Goal: Task Accomplishment & Management: Use online tool/utility

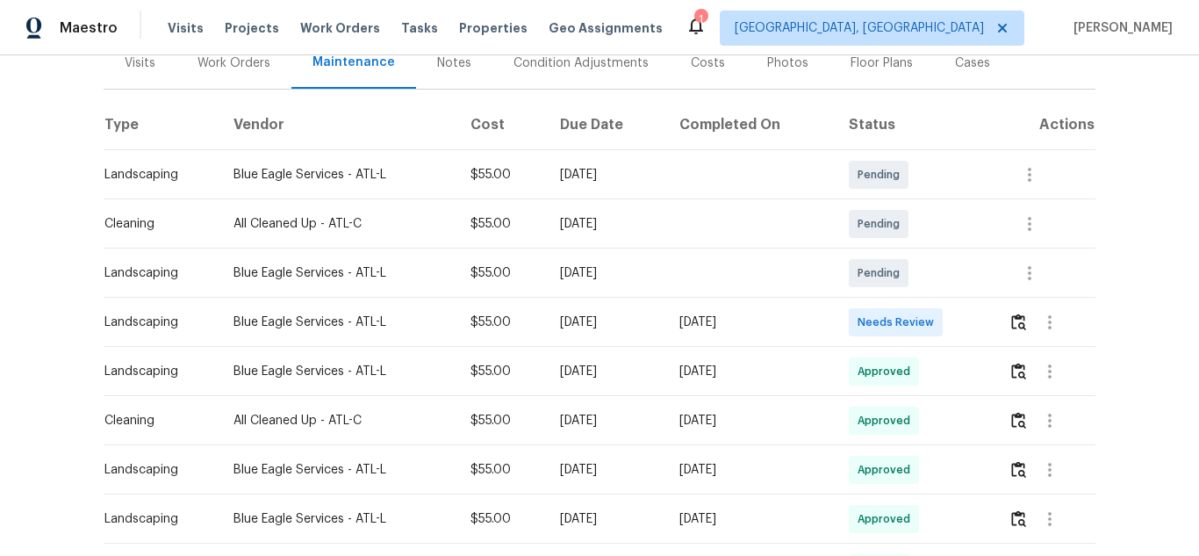
scroll to position [230, 0]
click at [1015, 315] on img "button" at bounding box center [1018, 320] width 15 height 17
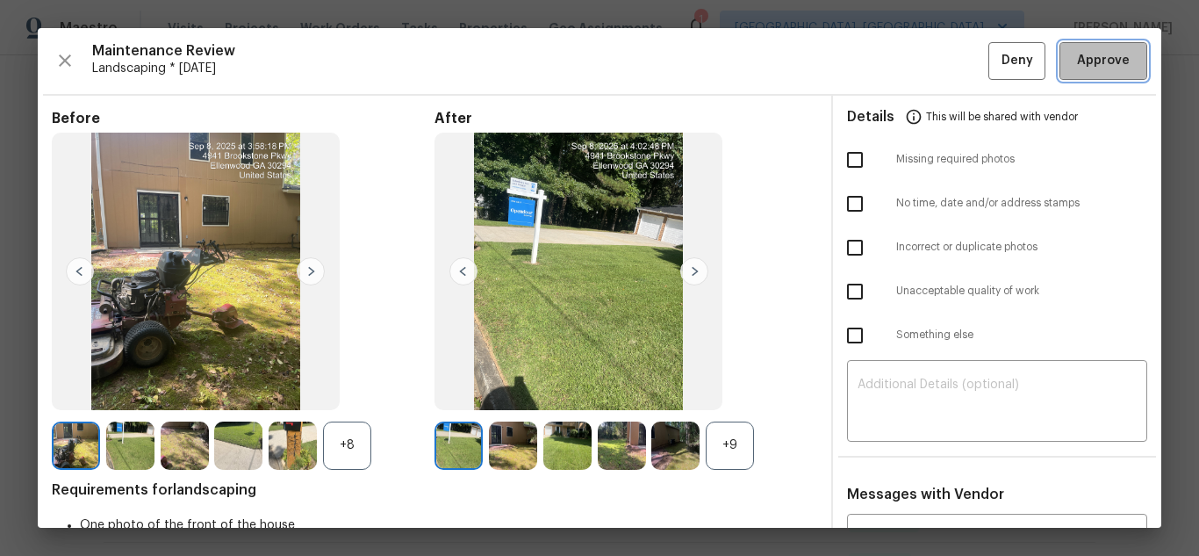
click at [1059, 57] on button "Approve" at bounding box center [1103, 61] width 88 height 38
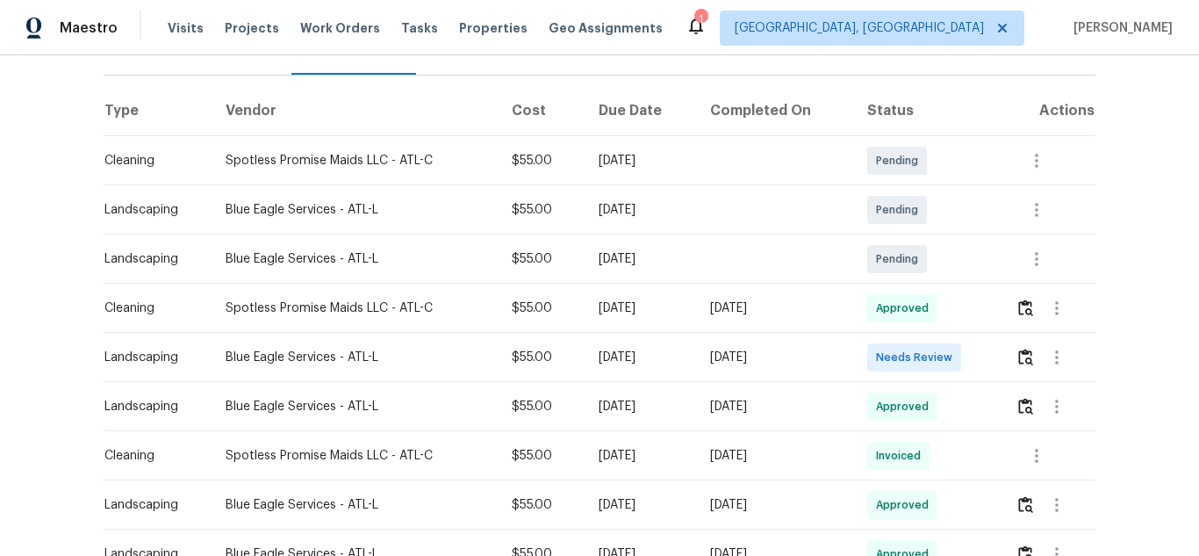
scroll to position [244, 0]
click at [1018, 359] on img "button" at bounding box center [1025, 356] width 15 height 17
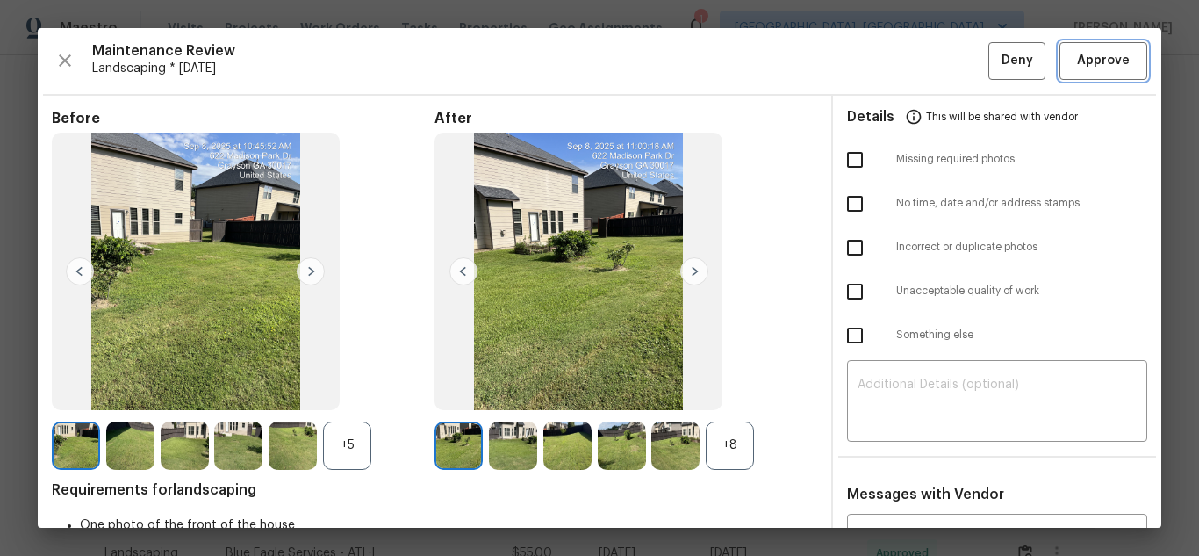
click at [1081, 55] on span "Approve" at bounding box center [1103, 61] width 53 height 22
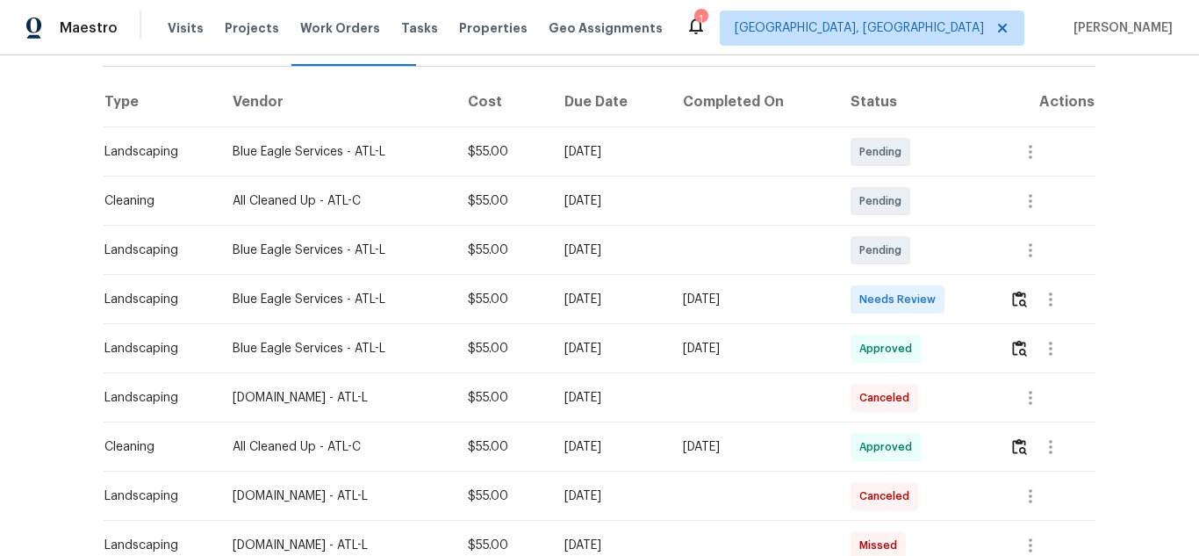
scroll to position [261, 0]
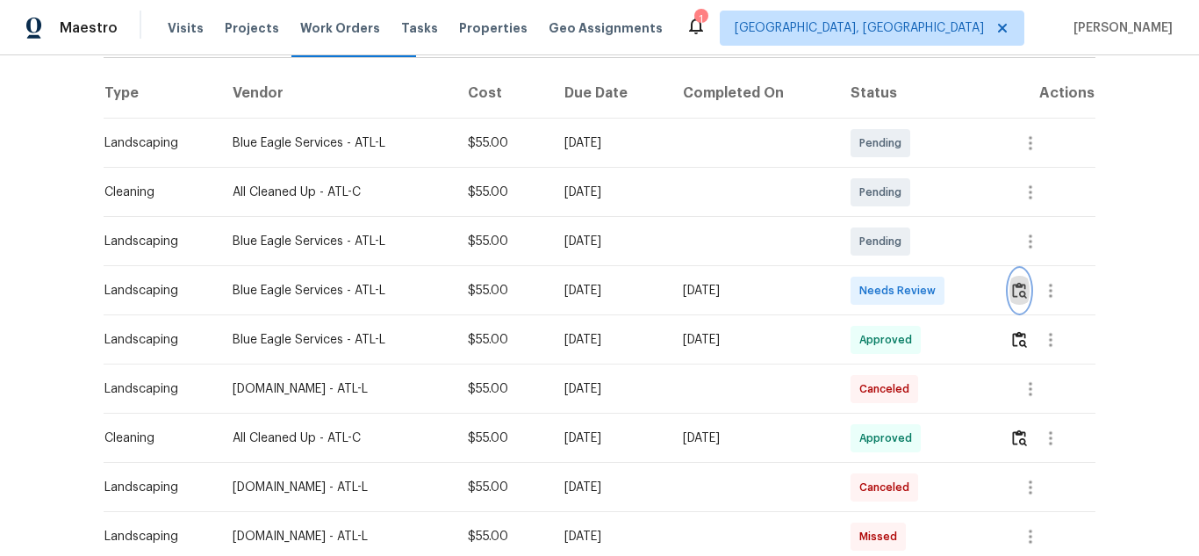
click at [1019, 299] on button "button" at bounding box center [1019, 290] width 20 height 42
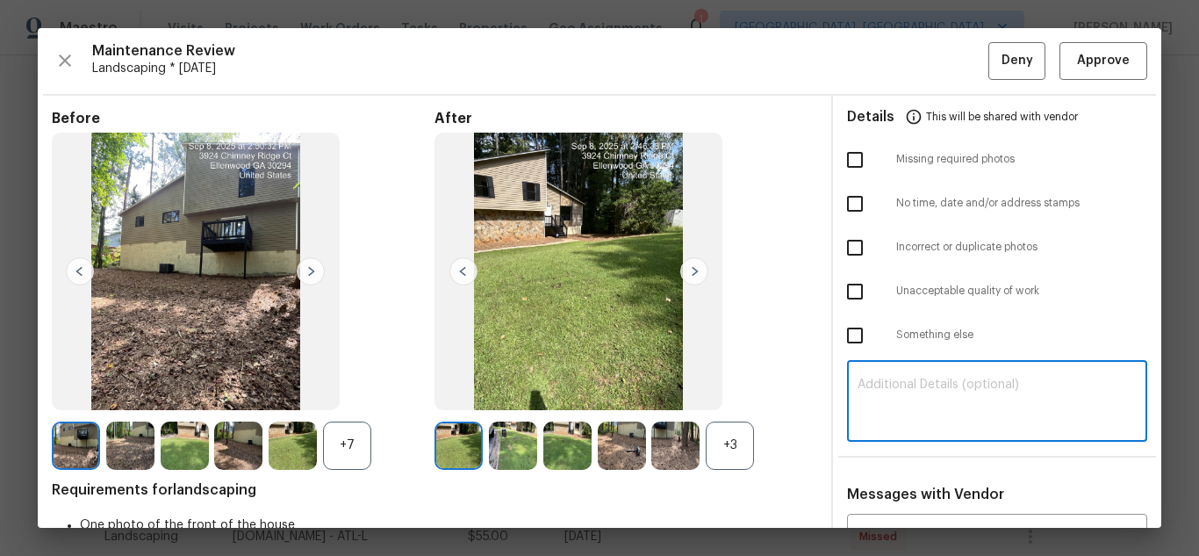
click at [940, 403] on textarea at bounding box center [996, 402] width 279 height 49
paste textarea "Maintenance Audit Team: Hello! Unfortunately, this landscaping visit completed …"
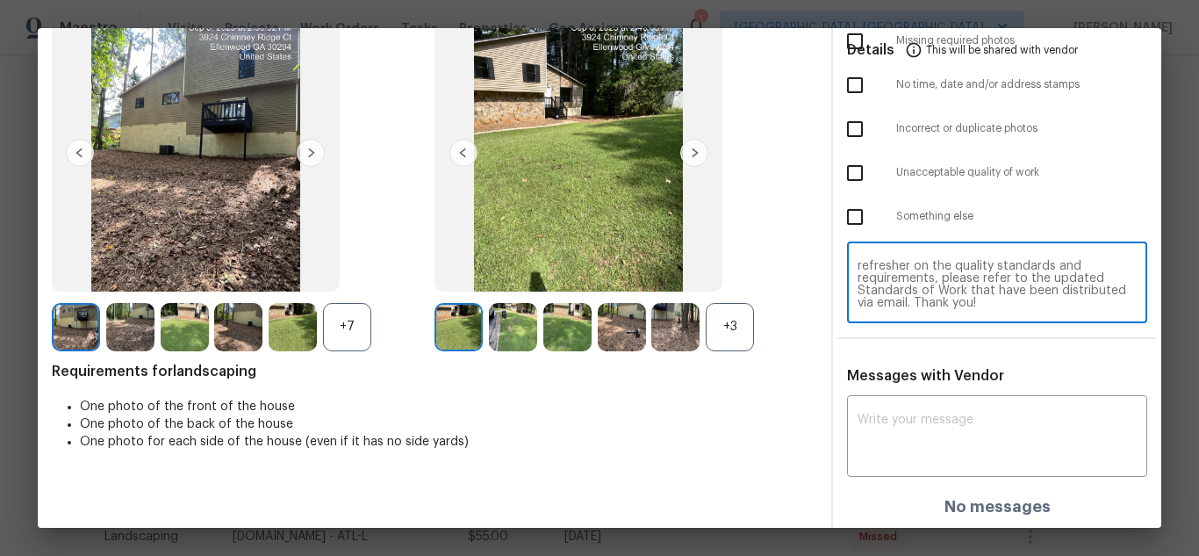
scroll to position [120, 0]
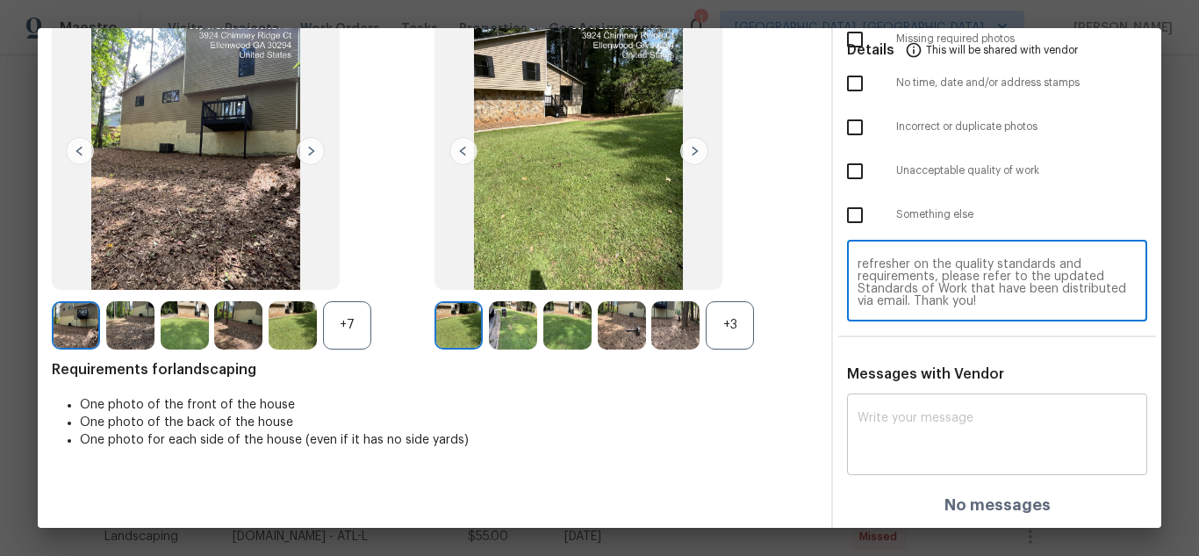
type textarea "Maintenance Audit Team: Hello! Unfortunately, this landscaping visit completed …"
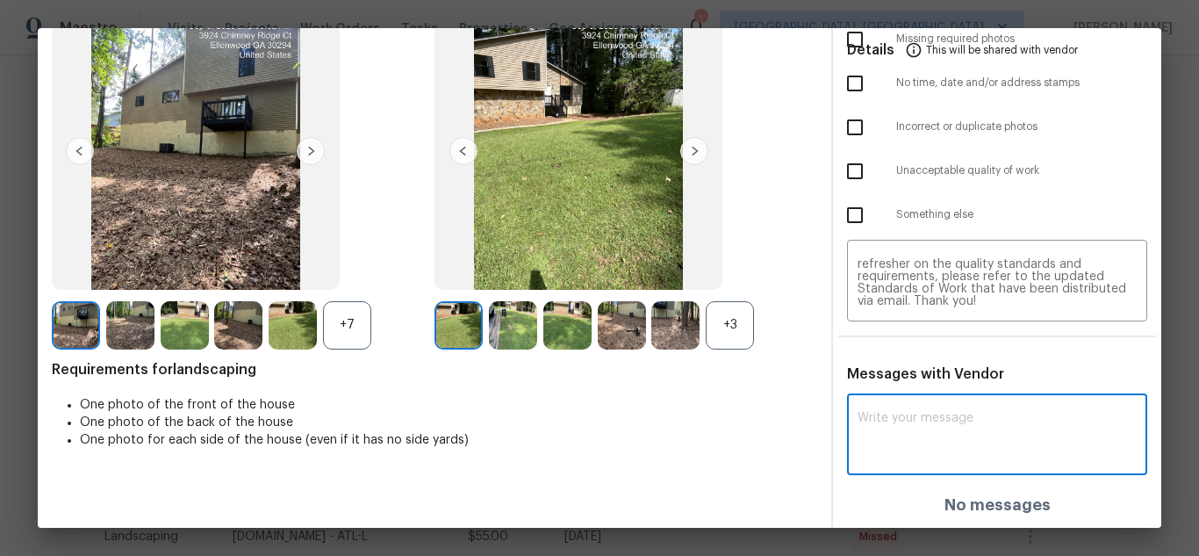
click at [930, 424] on textarea at bounding box center [996, 436] width 279 height 49
paste textarea "Maintenance Audit Team: Hello! Unfortunately, this landscaping visit completed …"
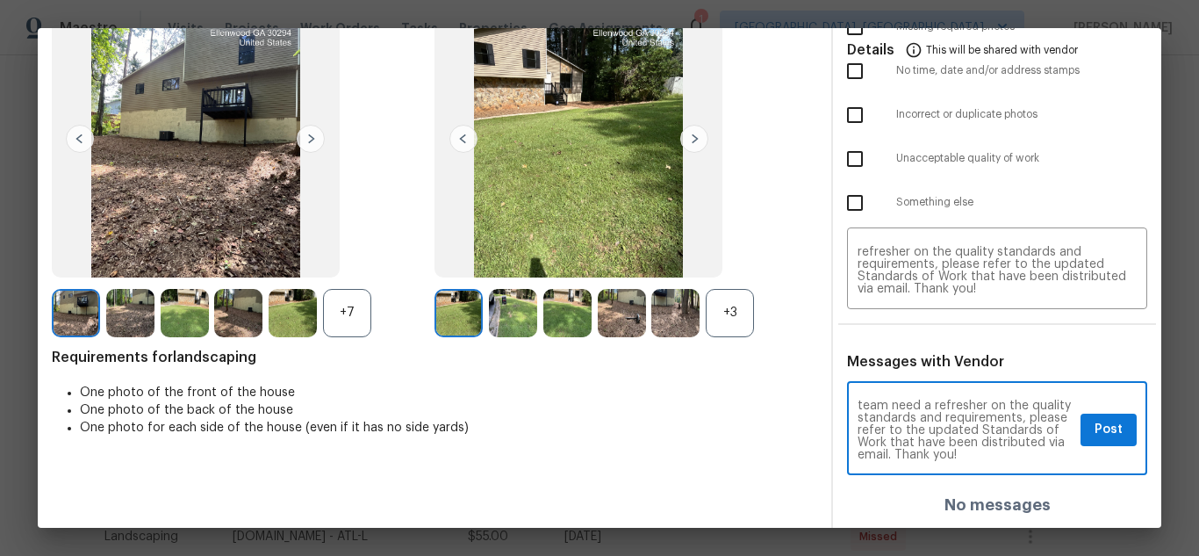
scroll to position [197, 0]
type textarea "Maintenance Audit Team: Hello! Unfortunately, this landscaping visit completed …"
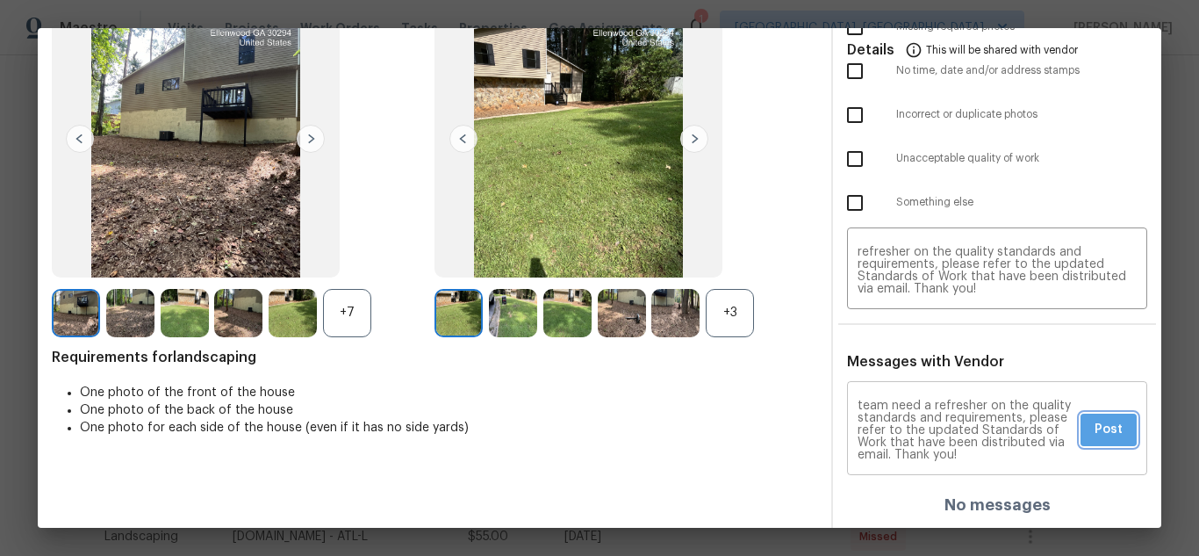
click at [1100, 442] on button "Post" at bounding box center [1108, 429] width 56 height 32
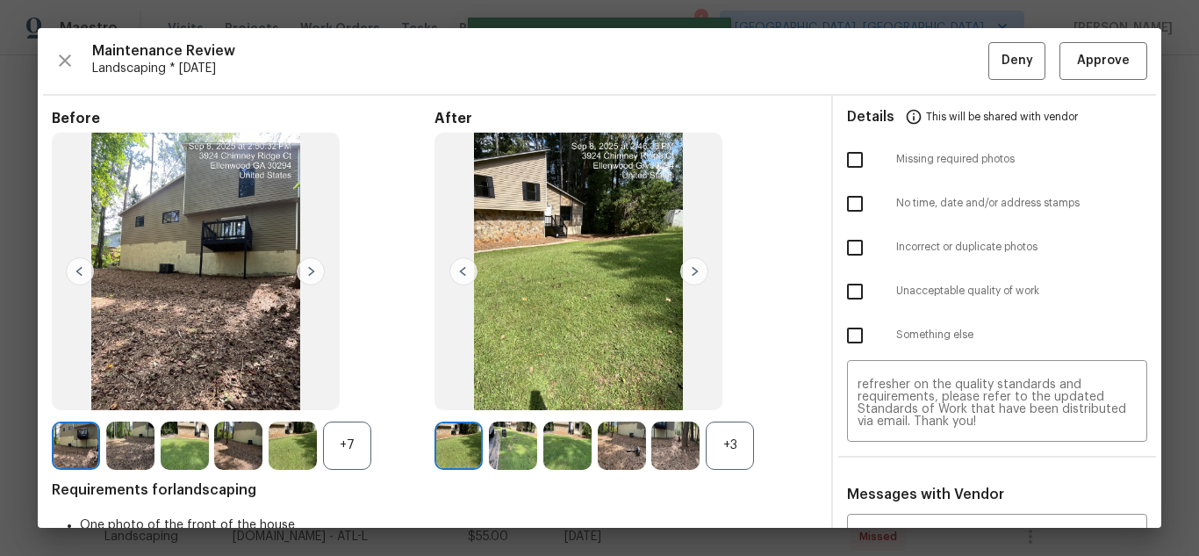
scroll to position [0, 0]
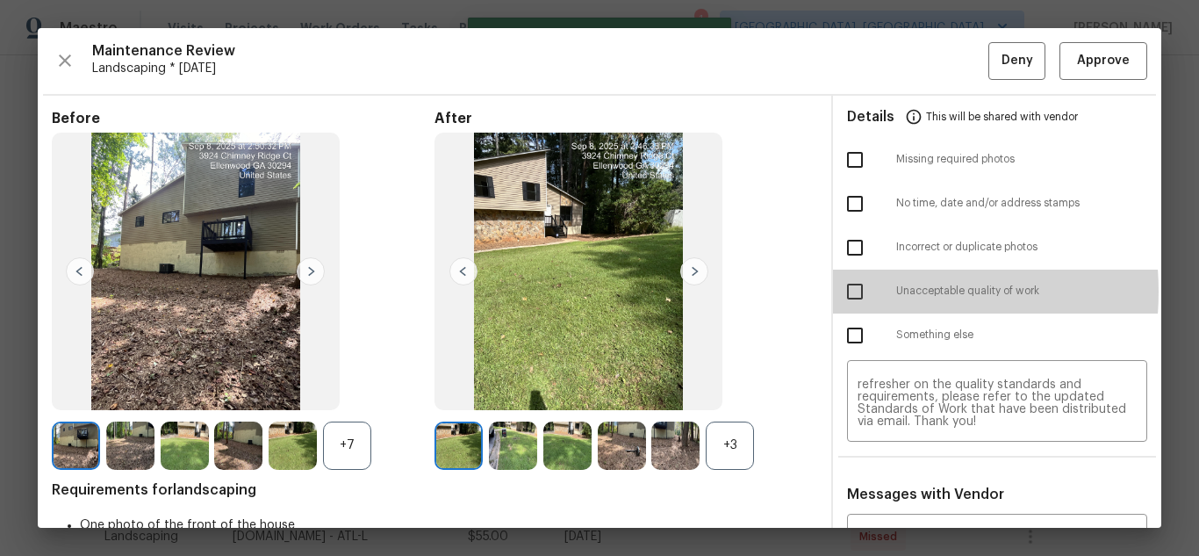
click at [851, 290] on input "checkbox" at bounding box center [854, 291] width 37 height 37
checkbox input "true"
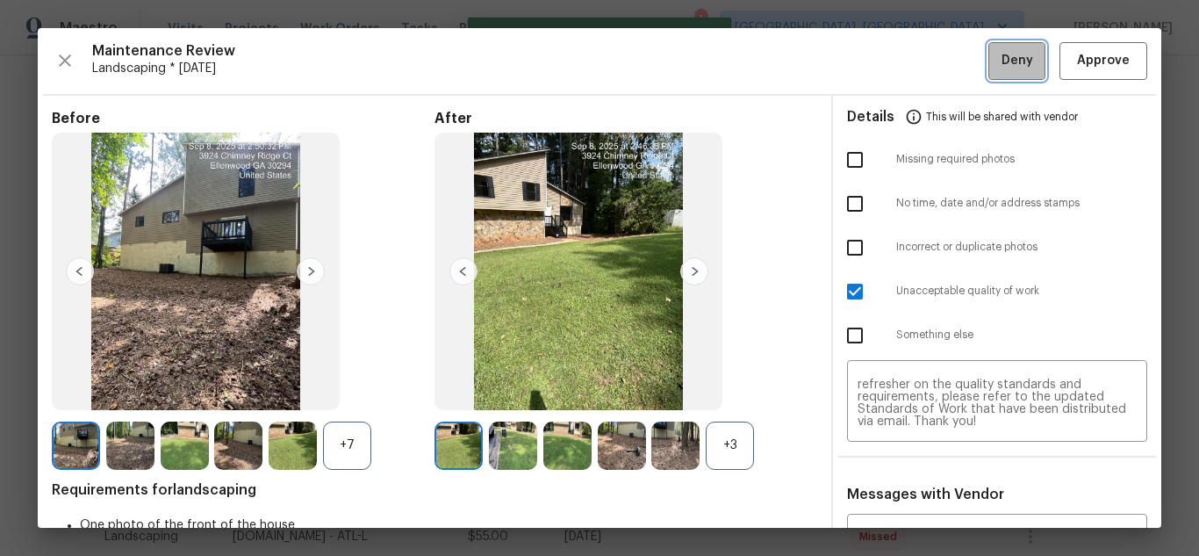
click at [997, 42] on button "Deny" at bounding box center [1016, 61] width 57 height 38
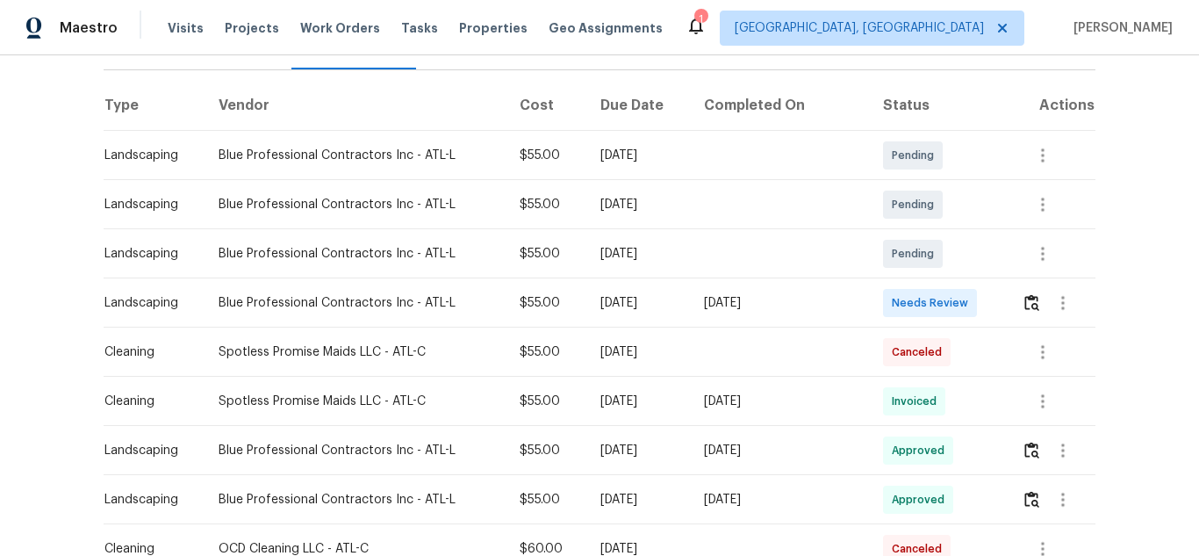
scroll to position [253, 0]
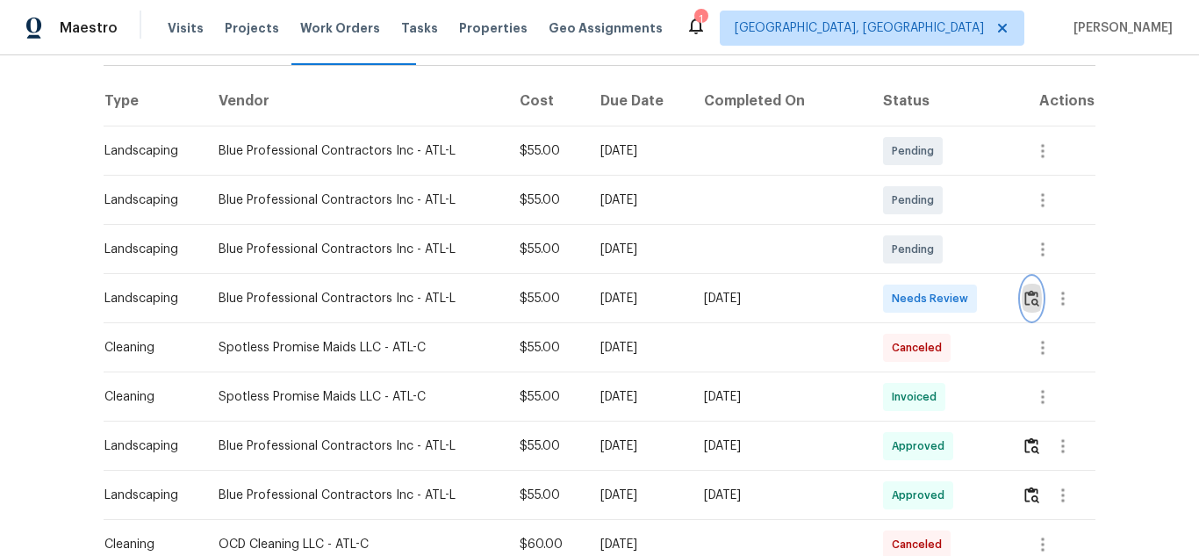
click at [1024, 295] on img "button" at bounding box center [1031, 298] width 15 height 17
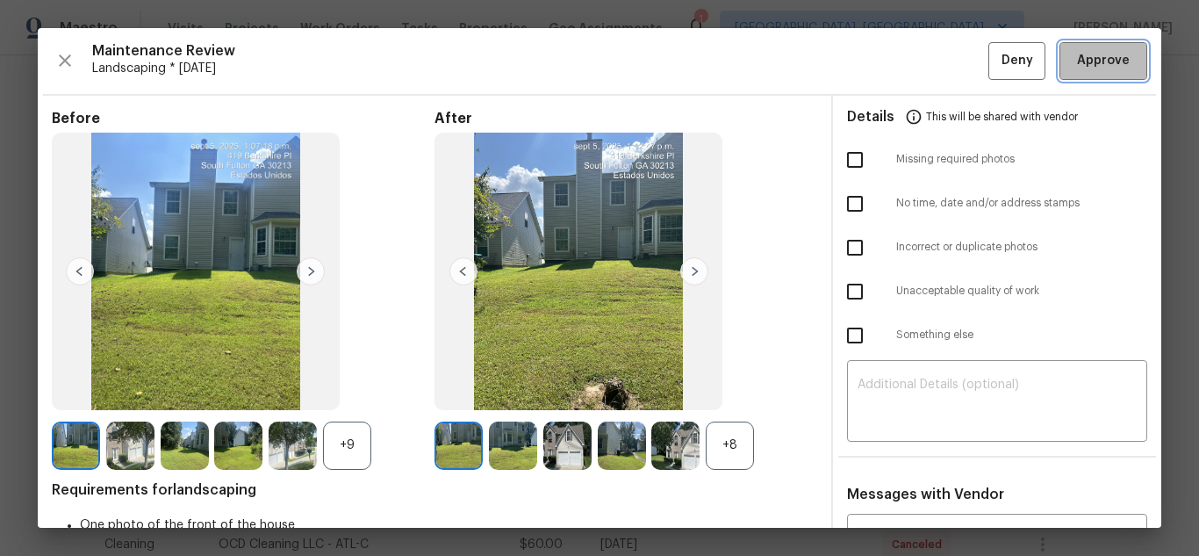
click at [1077, 52] on span "Approve" at bounding box center [1103, 61] width 53 height 22
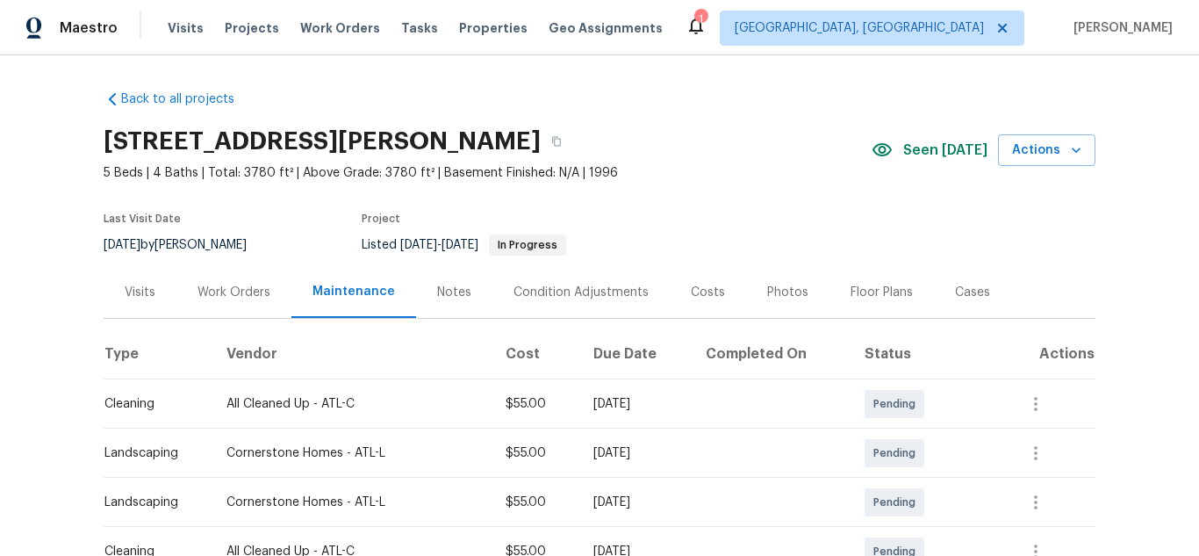
scroll to position [262, 0]
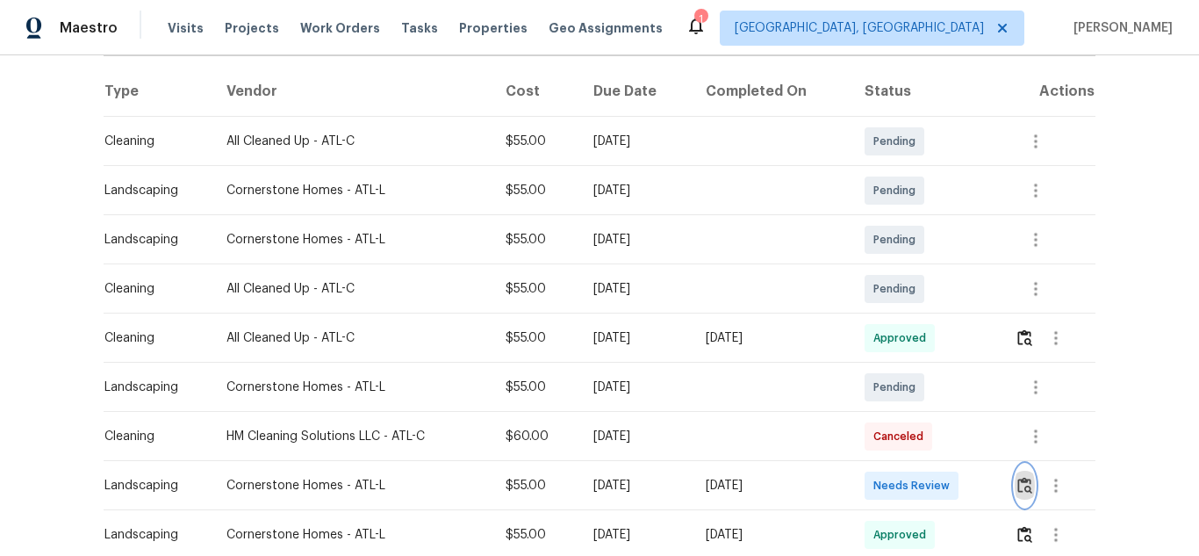
click at [1025, 485] on img "button" at bounding box center [1024, 485] width 15 height 17
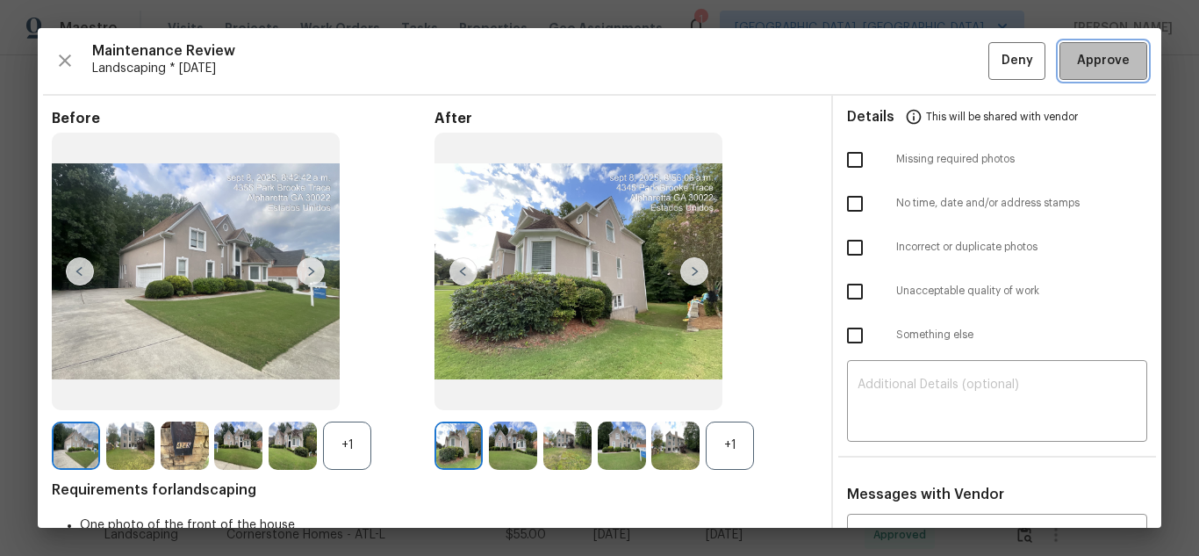
click at [1088, 53] on span "Approve" at bounding box center [1103, 61] width 53 height 22
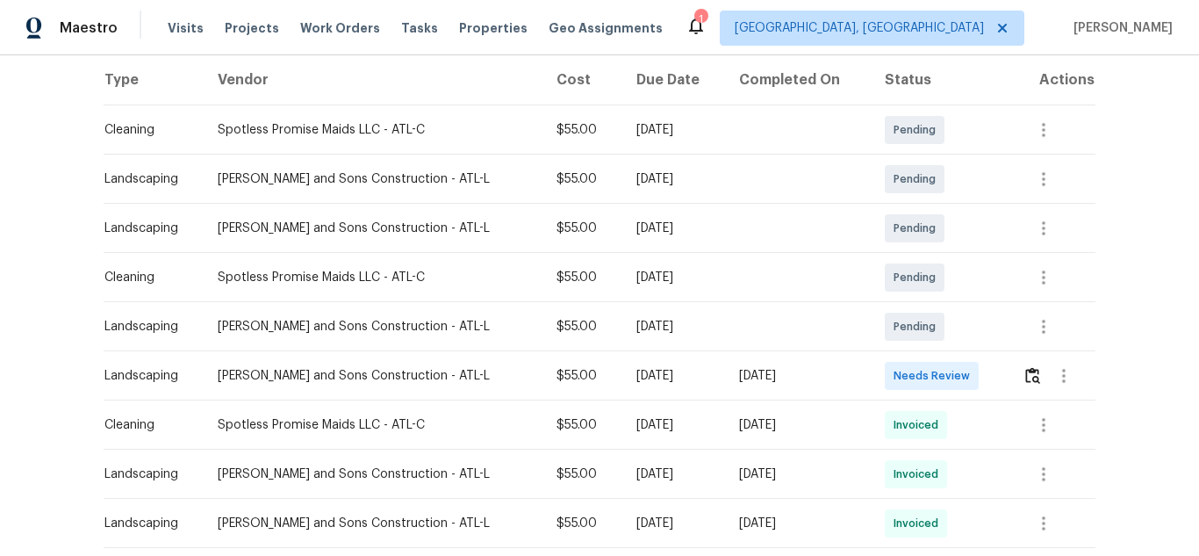
scroll to position [275, 0]
click at [1025, 376] on img "button" at bounding box center [1032, 374] width 15 height 17
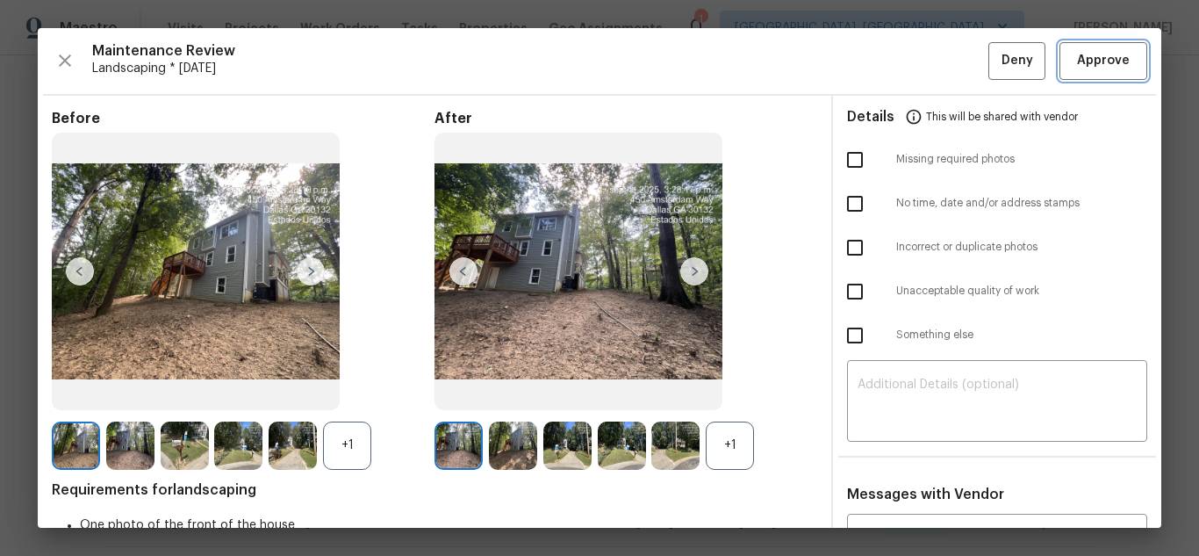
click at [1111, 54] on span "Approve" at bounding box center [1103, 61] width 53 height 22
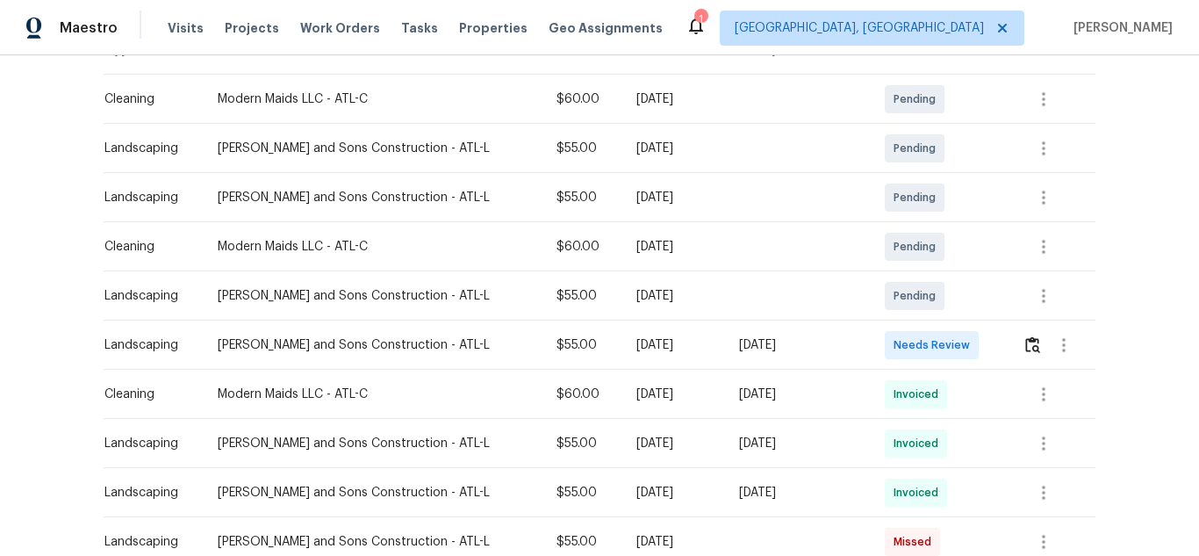
scroll to position [305, 0]
click at [1028, 338] on img "button" at bounding box center [1032, 343] width 15 height 17
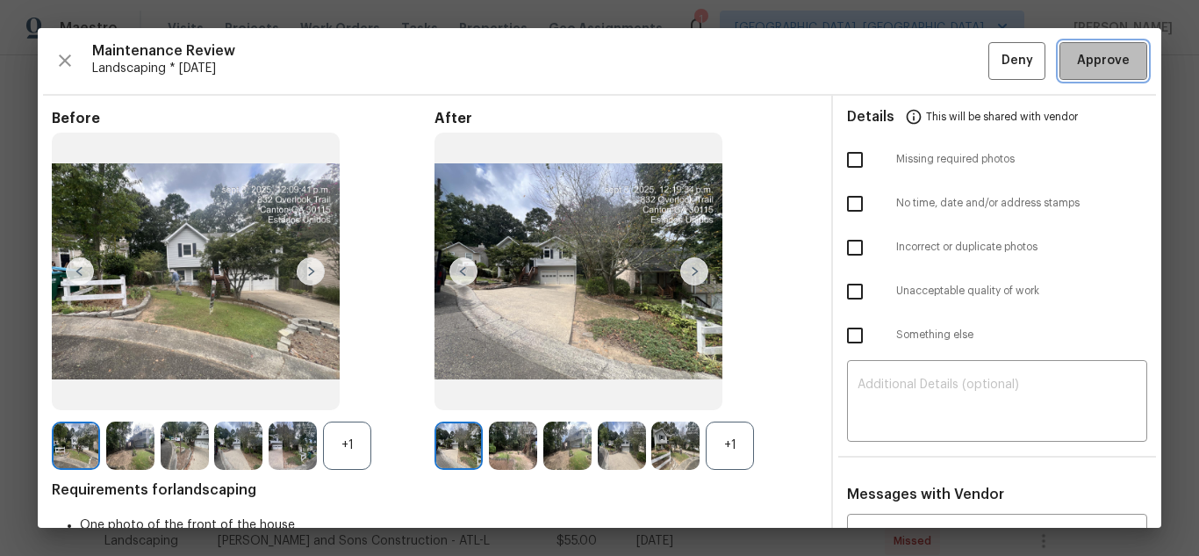
click at [1101, 65] on span "Approve" at bounding box center [1103, 61] width 53 height 22
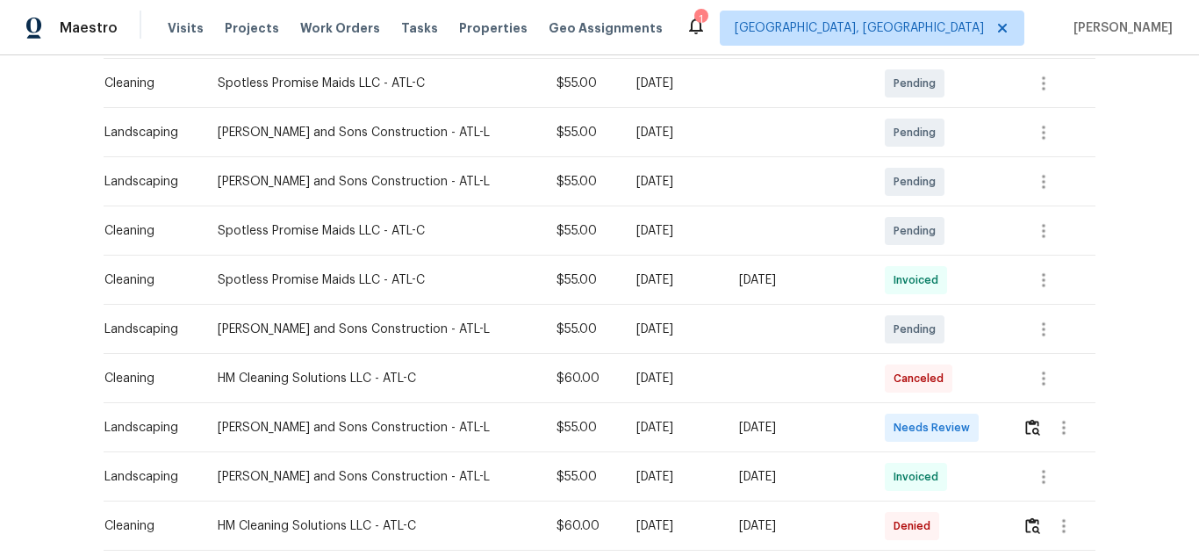
scroll to position [323, 0]
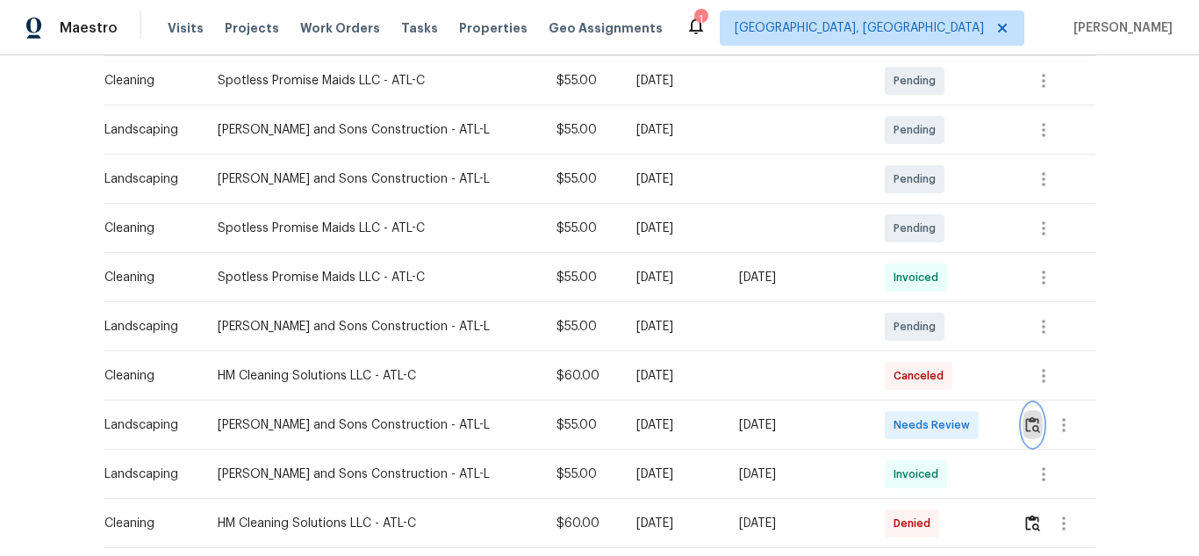
click at [1025, 419] on img "button" at bounding box center [1032, 424] width 15 height 17
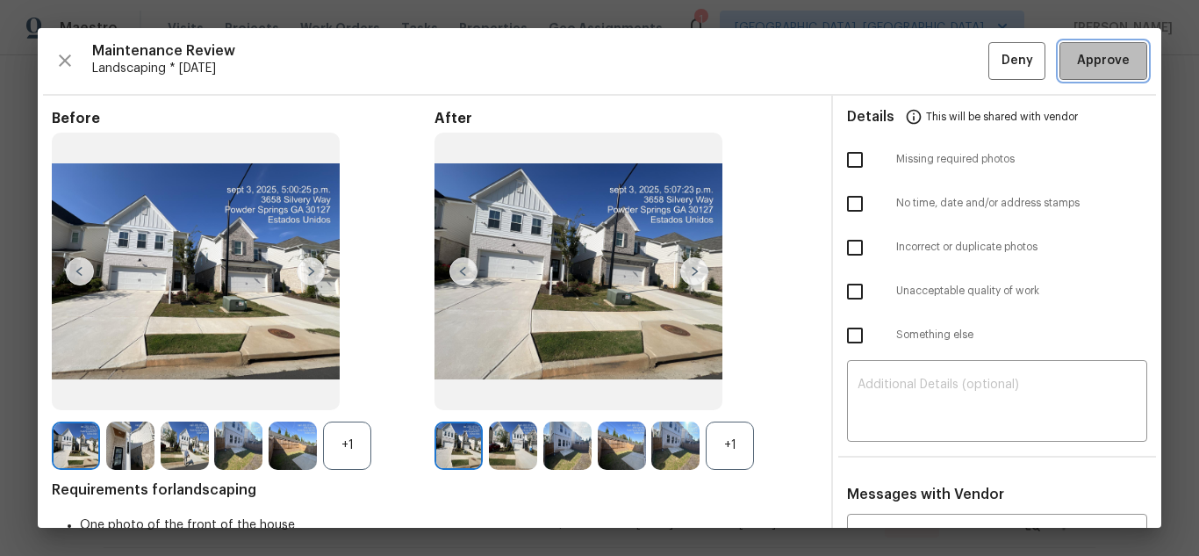
click at [1086, 44] on button "Approve" at bounding box center [1103, 61] width 88 height 38
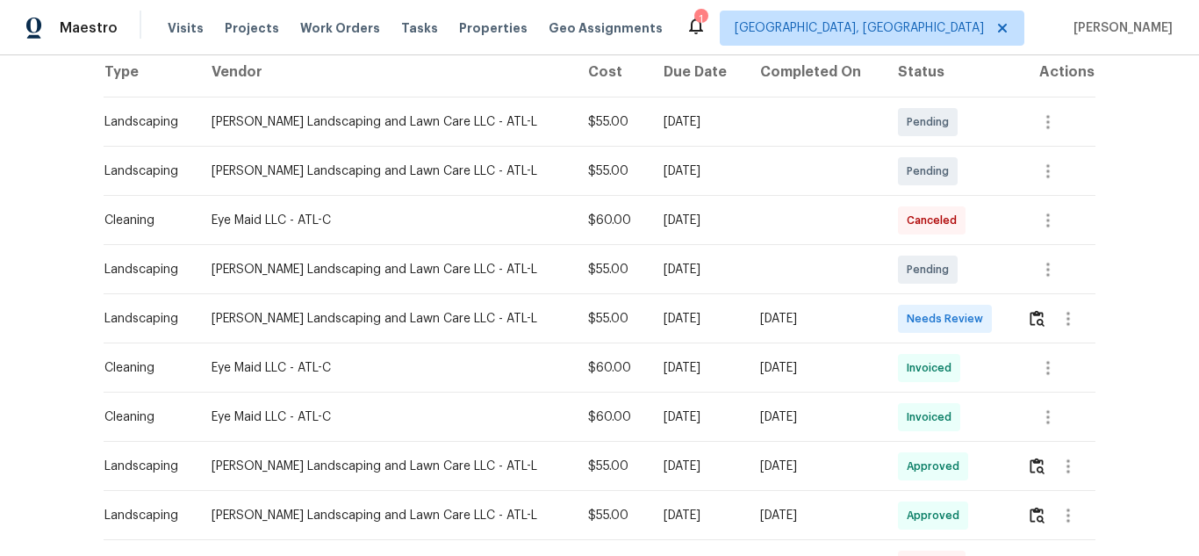
scroll to position [283, 0]
click at [1029, 324] on img "button" at bounding box center [1036, 317] width 15 height 17
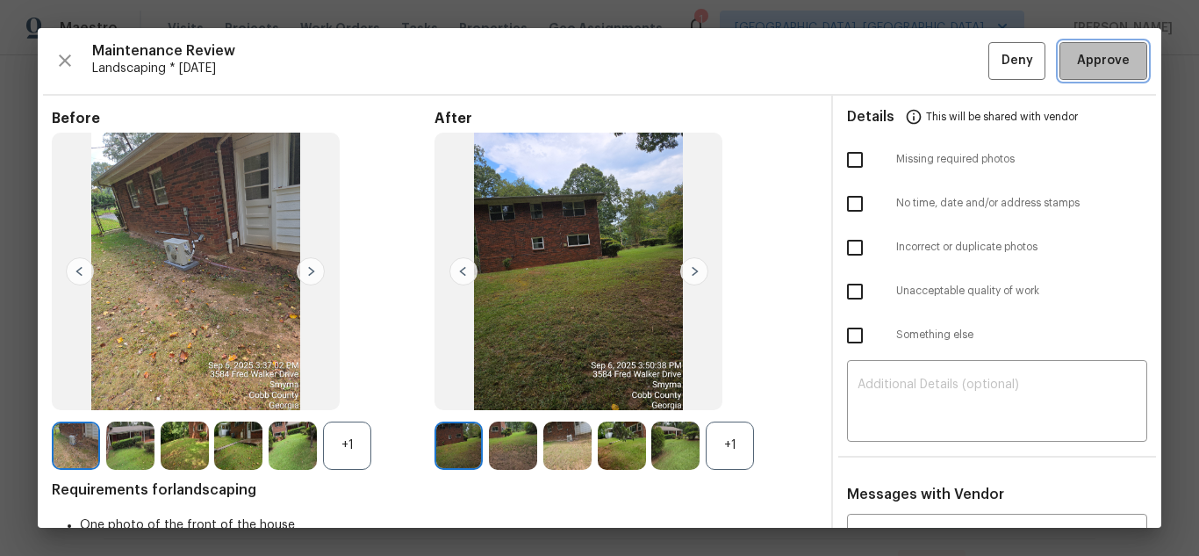
click at [1115, 70] on span "Approve" at bounding box center [1103, 61] width 60 height 22
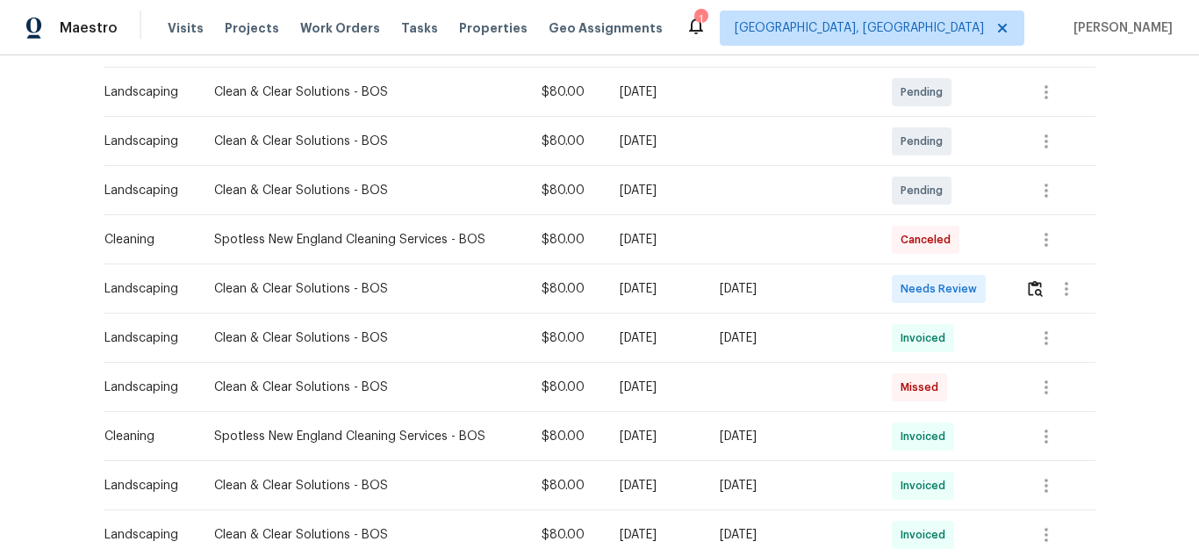
scroll to position [312, 0]
click at [1029, 294] on img "button" at bounding box center [1035, 287] width 15 height 17
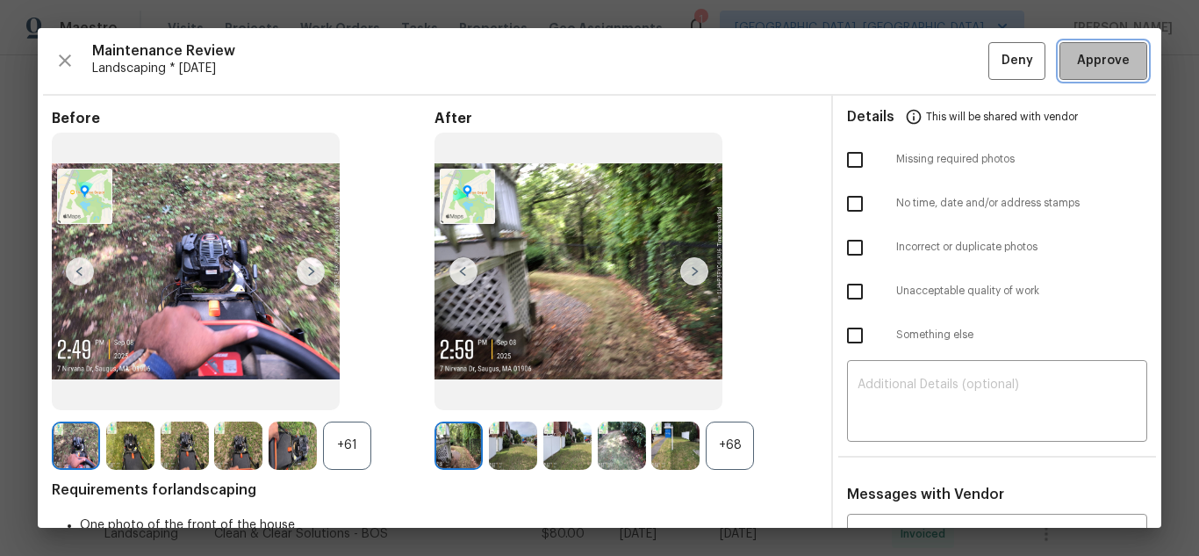
click at [1104, 73] on button "Approve" at bounding box center [1103, 61] width 88 height 38
